Goal: Complete application form

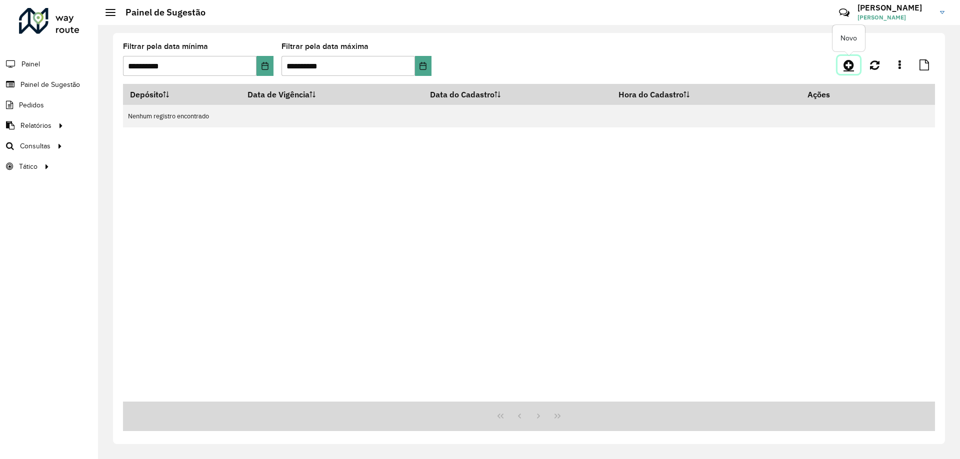
click at [851, 66] on icon at bounding box center [848, 65] width 10 height 12
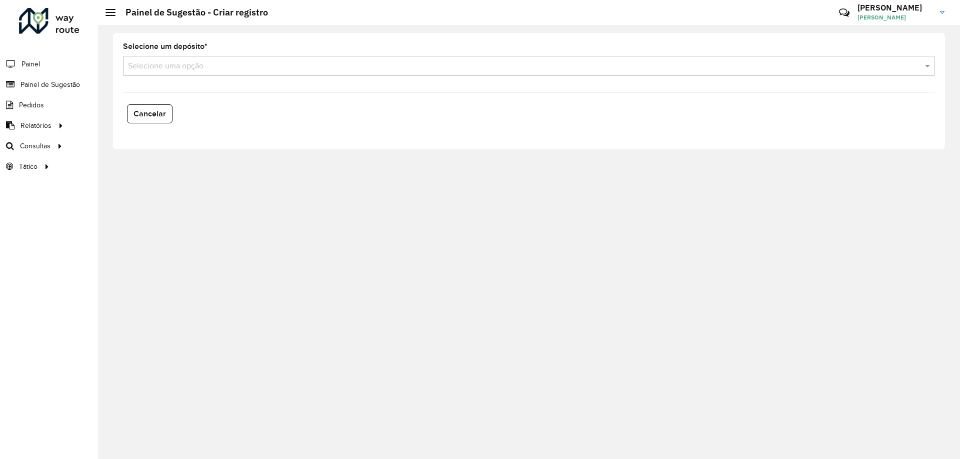
click at [232, 70] on input "text" at bounding box center [519, 66] width 782 height 12
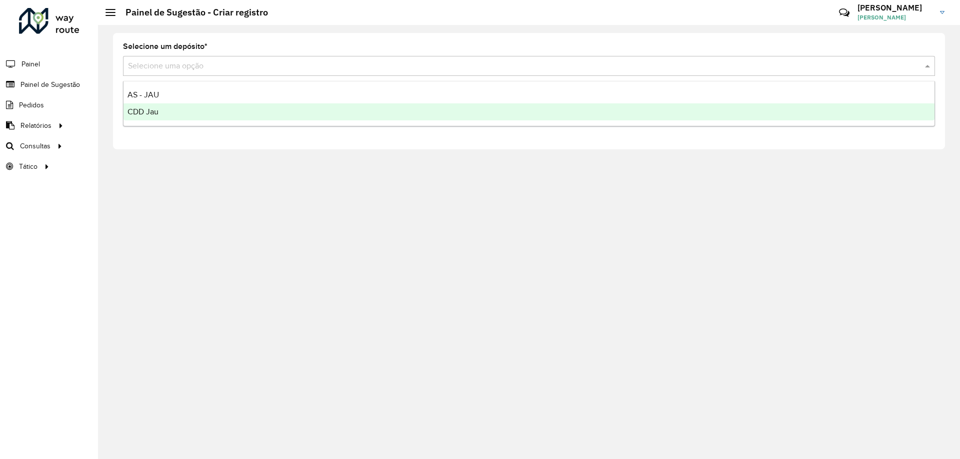
click at [158, 111] on span "CDD Jau" at bounding box center [142, 111] width 31 height 8
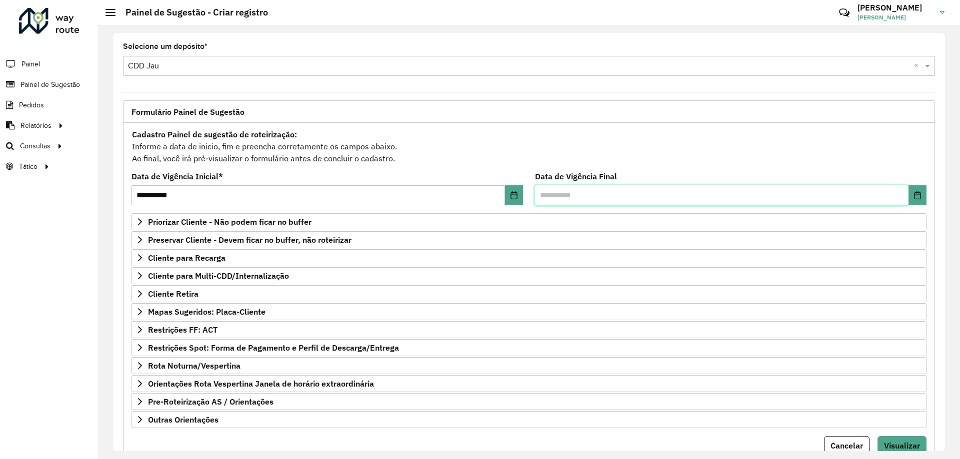
click at [558, 196] on input "text" at bounding box center [721, 195] width 373 height 20
click at [909, 200] on button "Choose Date" at bounding box center [917, 195] width 18 height 20
click at [615, 395] on td "1" at bounding box center [617, 393] width 51 height 23
click at [615, 392] on td "1" at bounding box center [617, 393] width 51 height 23
click at [616, 395] on td "1" at bounding box center [617, 393] width 51 height 23
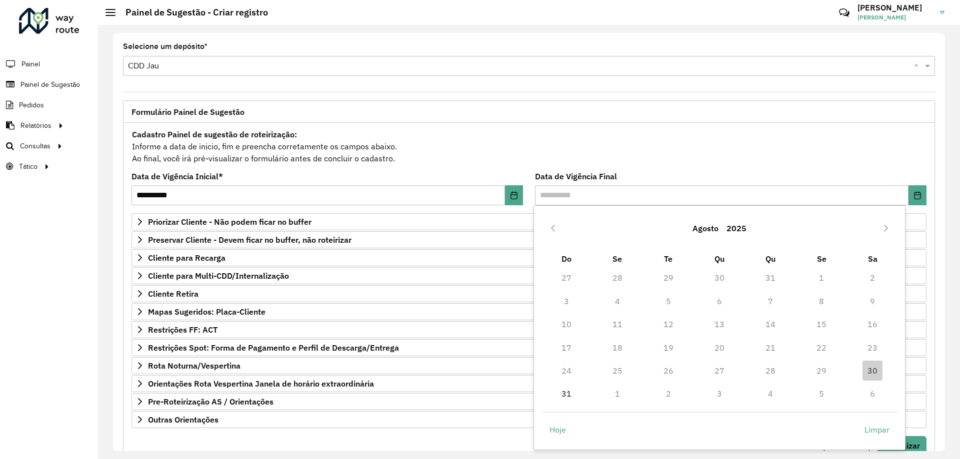
click at [619, 395] on td "1" at bounding box center [617, 393] width 51 height 23
click at [619, 394] on td "1" at bounding box center [617, 393] width 51 height 23
click at [618, 395] on td "1" at bounding box center [617, 393] width 51 height 23
click at [575, 195] on input "text" at bounding box center [721, 195] width 373 height 20
click at [616, 394] on td "1" at bounding box center [617, 393] width 51 height 23
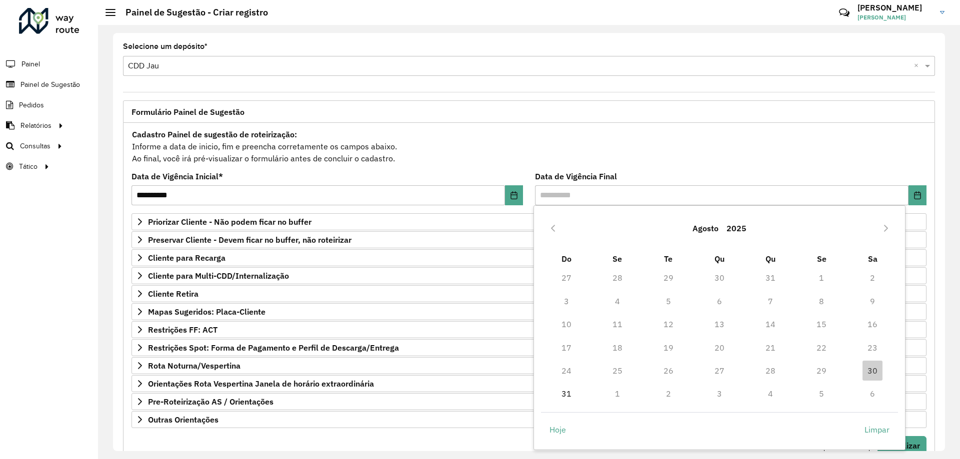
click at [616, 394] on td "1" at bounding box center [617, 393] width 51 height 23
click at [618, 392] on td "1" at bounding box center [617, 393] width 51 height 23
click at [888, 226] on icon "Next Month" at bounding box center [886, 228] width 8 height 8
click at [618, 279] on span "1" at bounding box center [617, 278] width 20 height 20
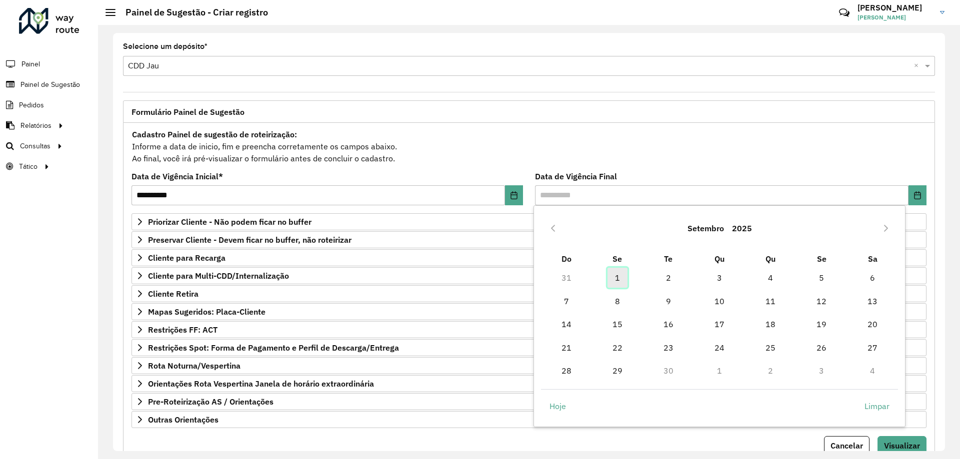
type input "**********"
click at [783, 144] on div "Cadastro Painel de sugestão de roteirização: Informe a data de inicio, fim e pr…" at bounding box center [528, 146] width 795 height 37
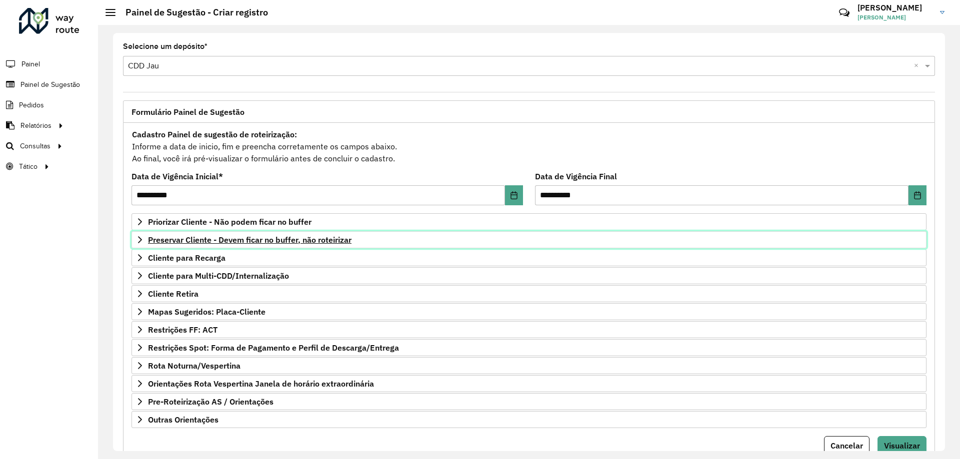
click at [268, 243] on span "Preservar Cliente - Devem ficar no buffer, não roteirizar" at bounding box center [249, 240] width 203 height 8
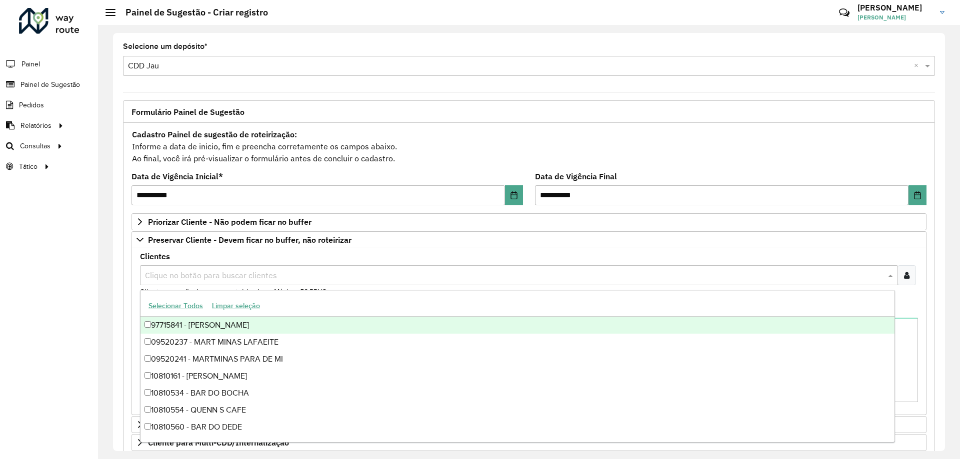
click at [198, 278] on input "text" at bounding box center [513, 276] width 743 height 12
paste input "*****"
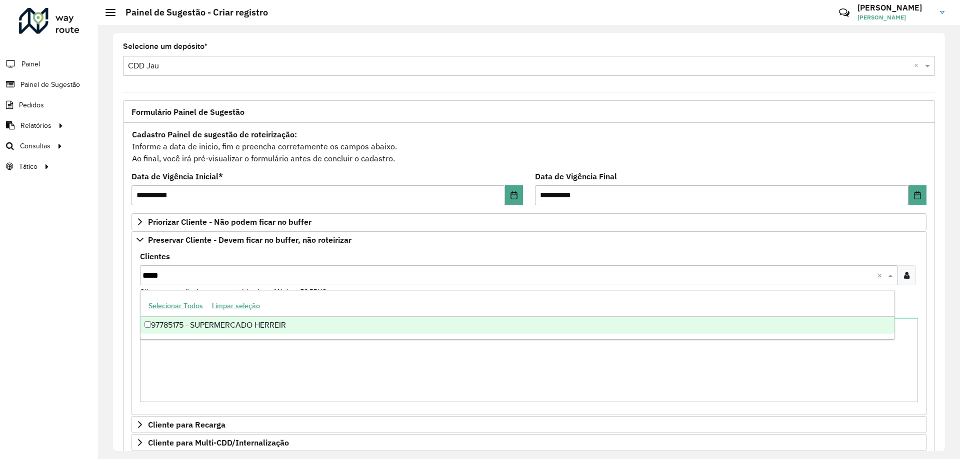
type input "*****"
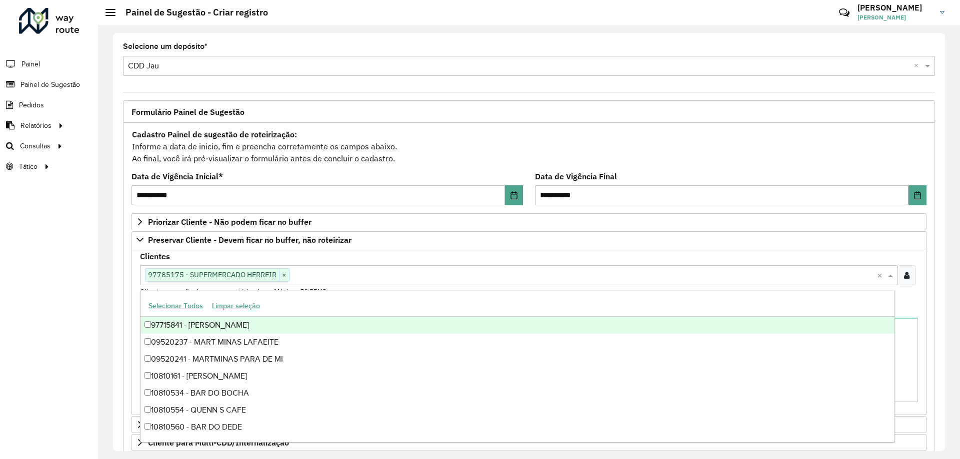
click at [933, 250] on div "**********" at bounding box center [529, 367] width 824 height 535
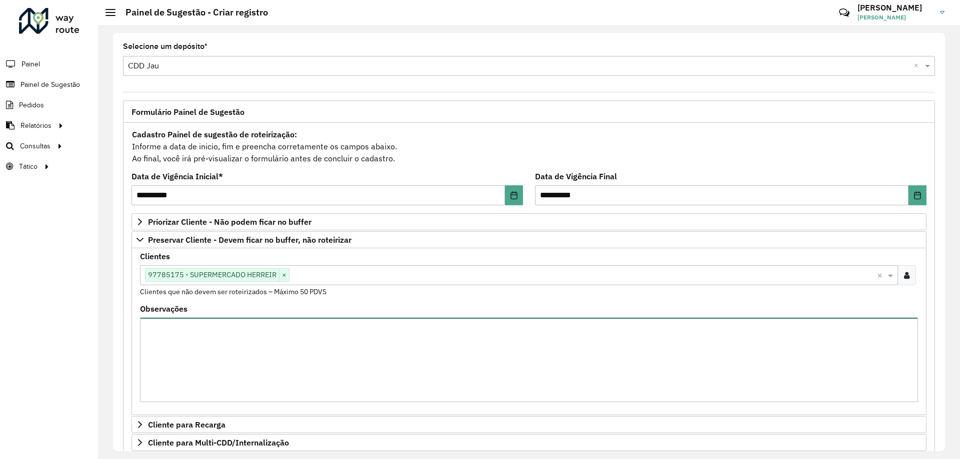
click at [232, 335] on textarea "Observações" at bounding box center [529, 360] width 778 height 84
click at [283, 274] on span "×" at bounding box center [284, 275] width 10 height 12
click at [270, 330] on textarea "**********" at bounding box center [529, 360] width 778 height 84
type textarea "*"
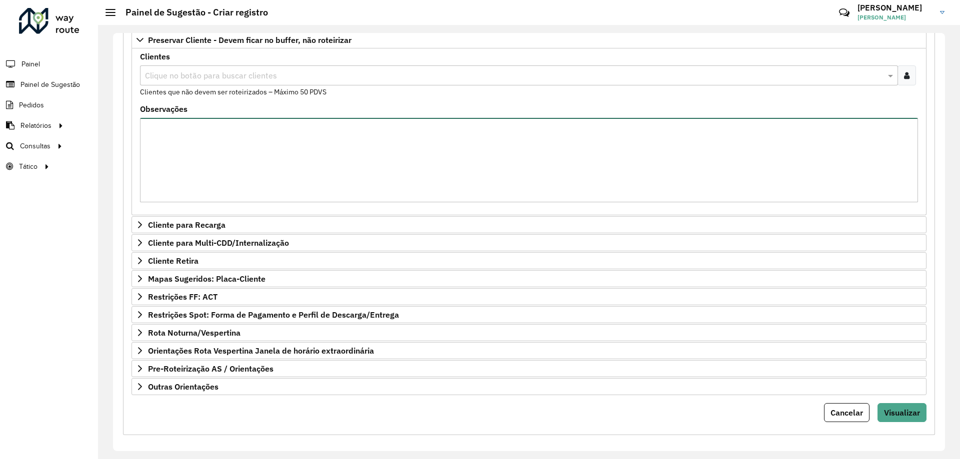
scroll to position [206, 0]
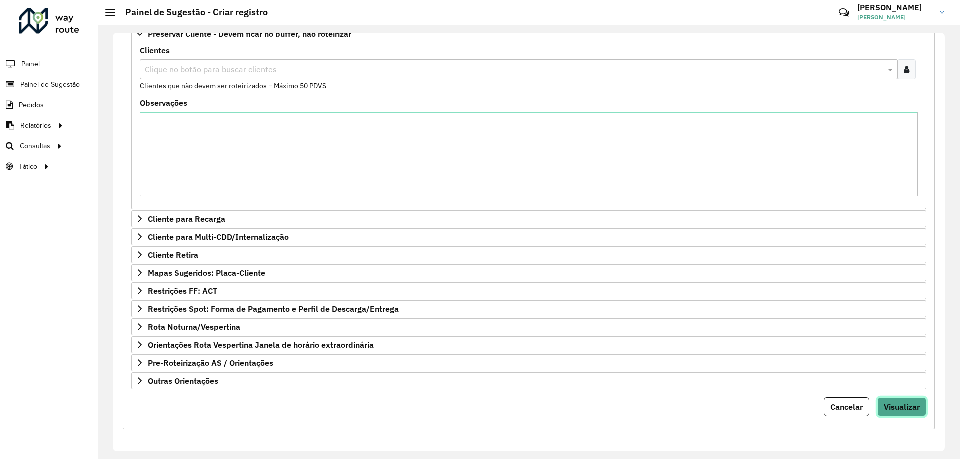
click at [902, 406] on span "Visualizar" at bounding box center [902, 407] width 36 height 10
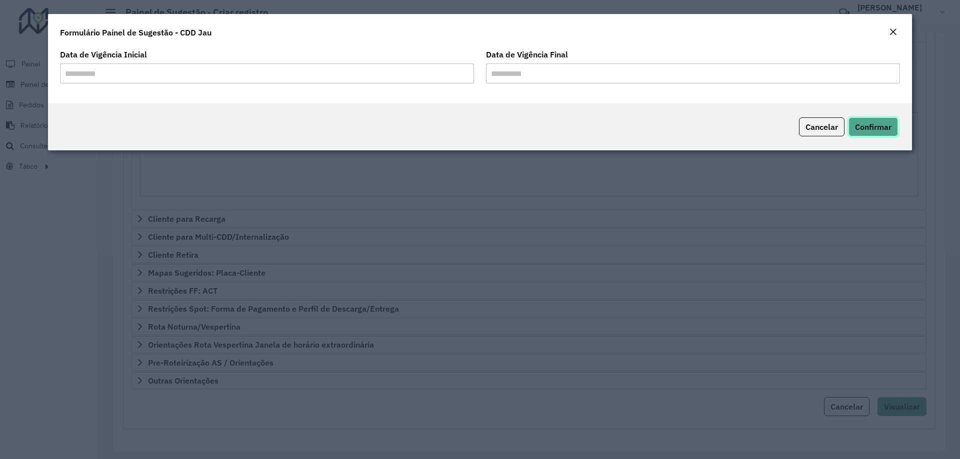
click at [880, 131] on span "Confirmar" at bounding box center [873, 127] width 36 height 10
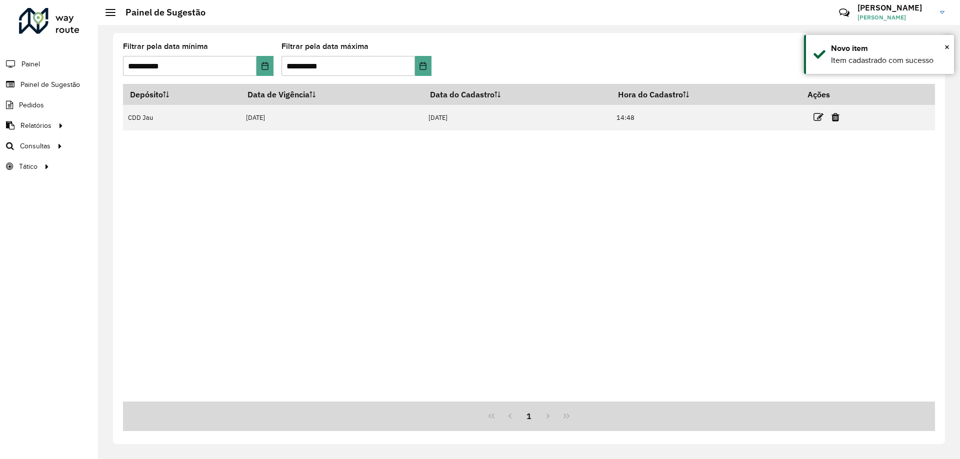
click at [767, 195] on div "Depósito Data de Vigência Data do Cadastro Hora do Cadastro Ações CDD Jau [DATE…" at bounding box center [529, 243] width 812 height 318
